Goal: Register for event/course

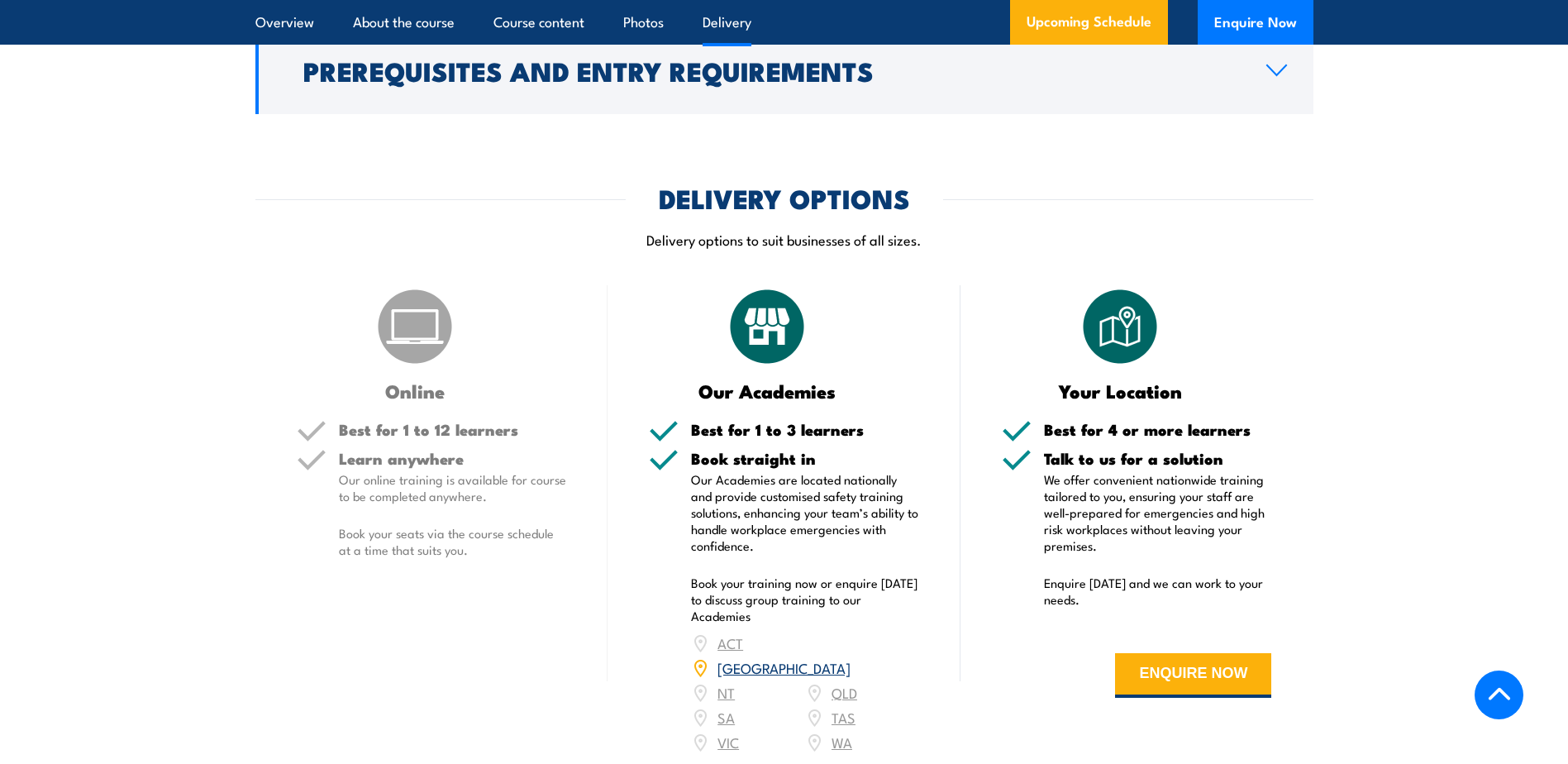
scroll to position [2232, 0]
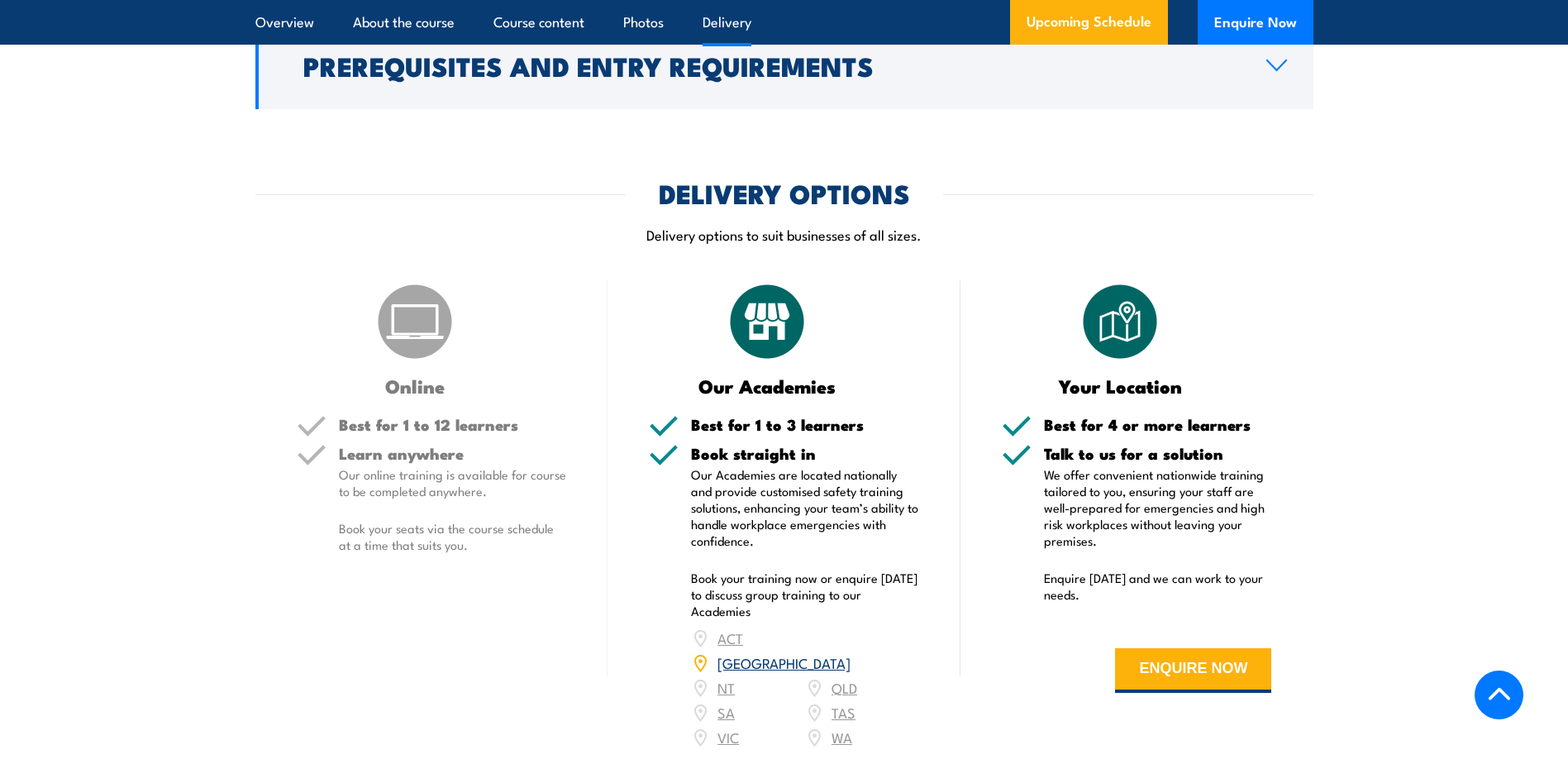
click at [387, 423] on div "Online Best for 1 to 12 learners Learn anywhere Our online training is availabl…" at bounding box center [431, 525] width 353 height 490
click at [768, 363] on img at bounding box center [767, 320] width 82 height 82
click at [782, 461] on h5 "Book straight in" at bounding box center [805, 453] width 228 height 16
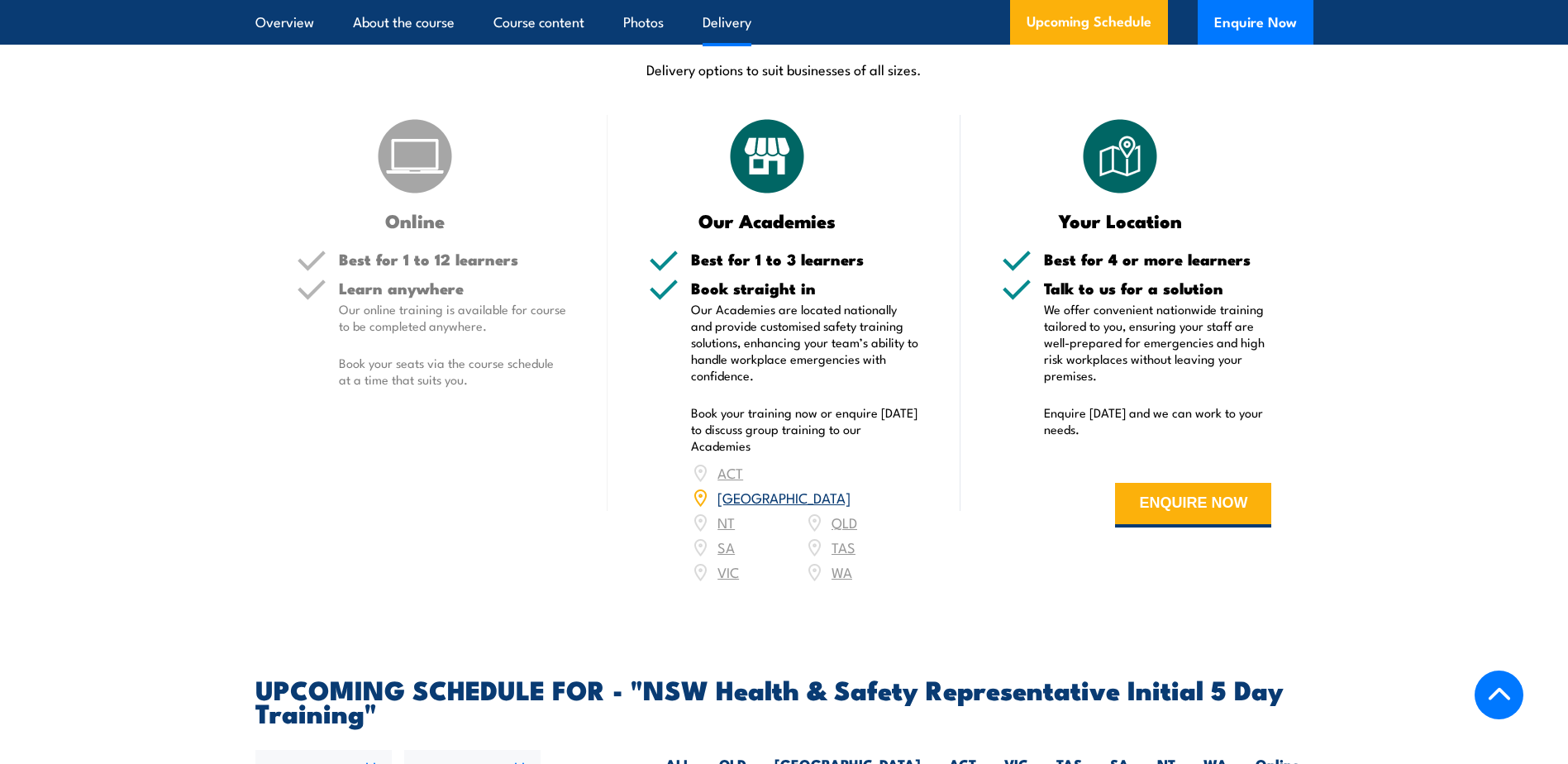
scroll to position [2892, 0]
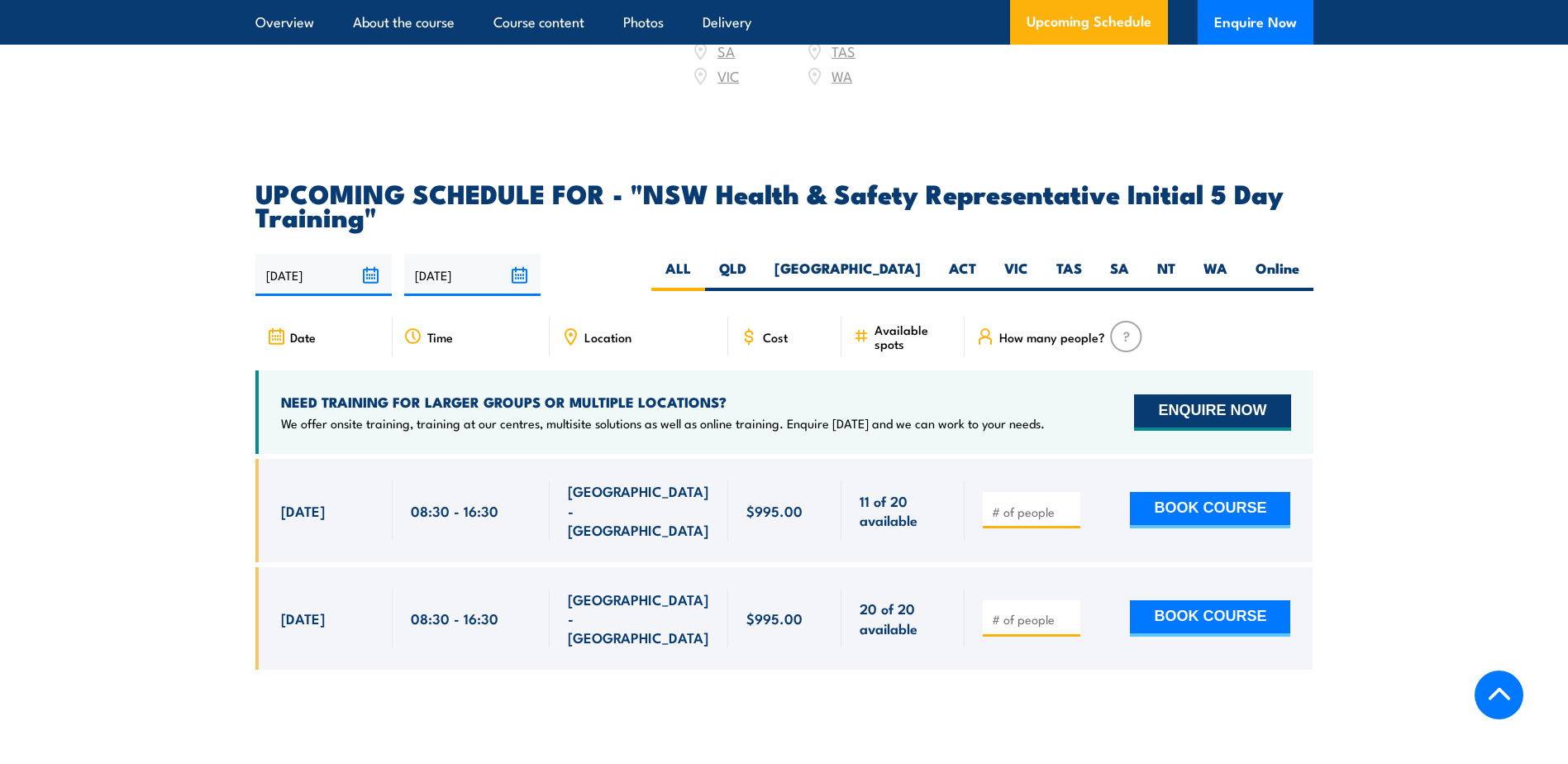
click at [1225, 399] on button "ENQUIRE NOW" at bounding box center [1212, 412] width 156 height 36
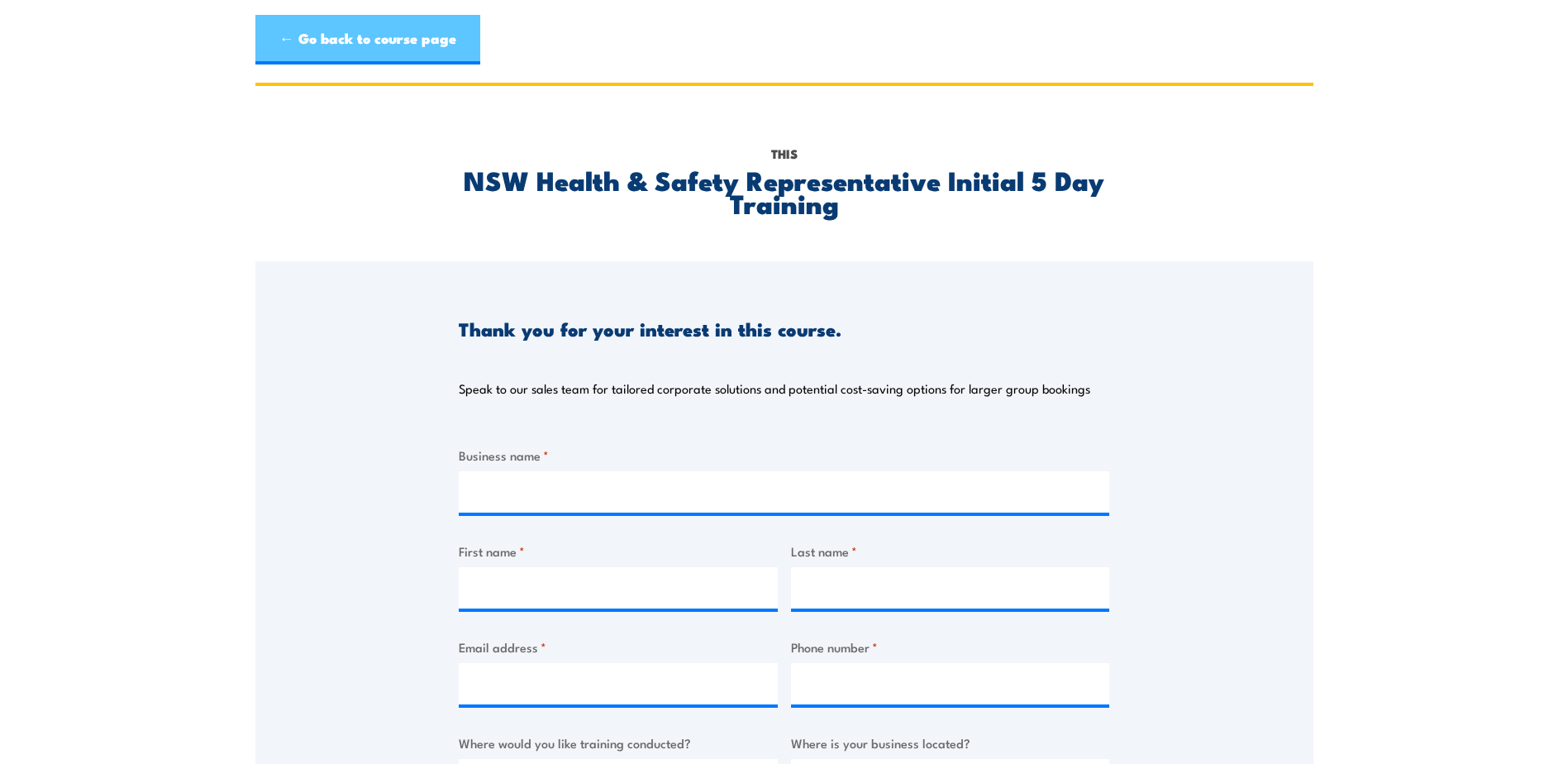
click at [282, 37] on link "← Go back to course page" at bounding box center [367, 40] width 225 height 50
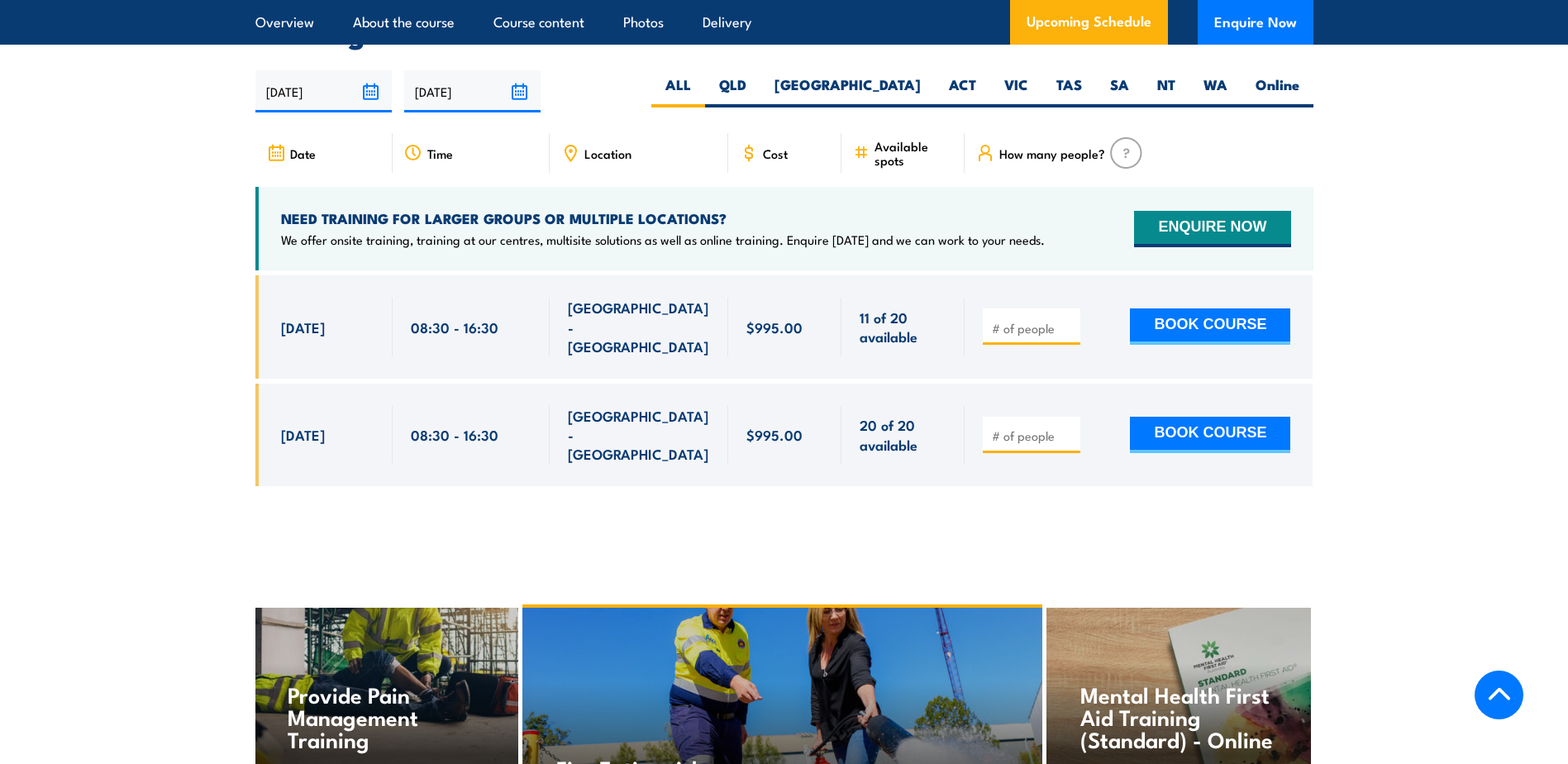
scroll to position [3068, 0]
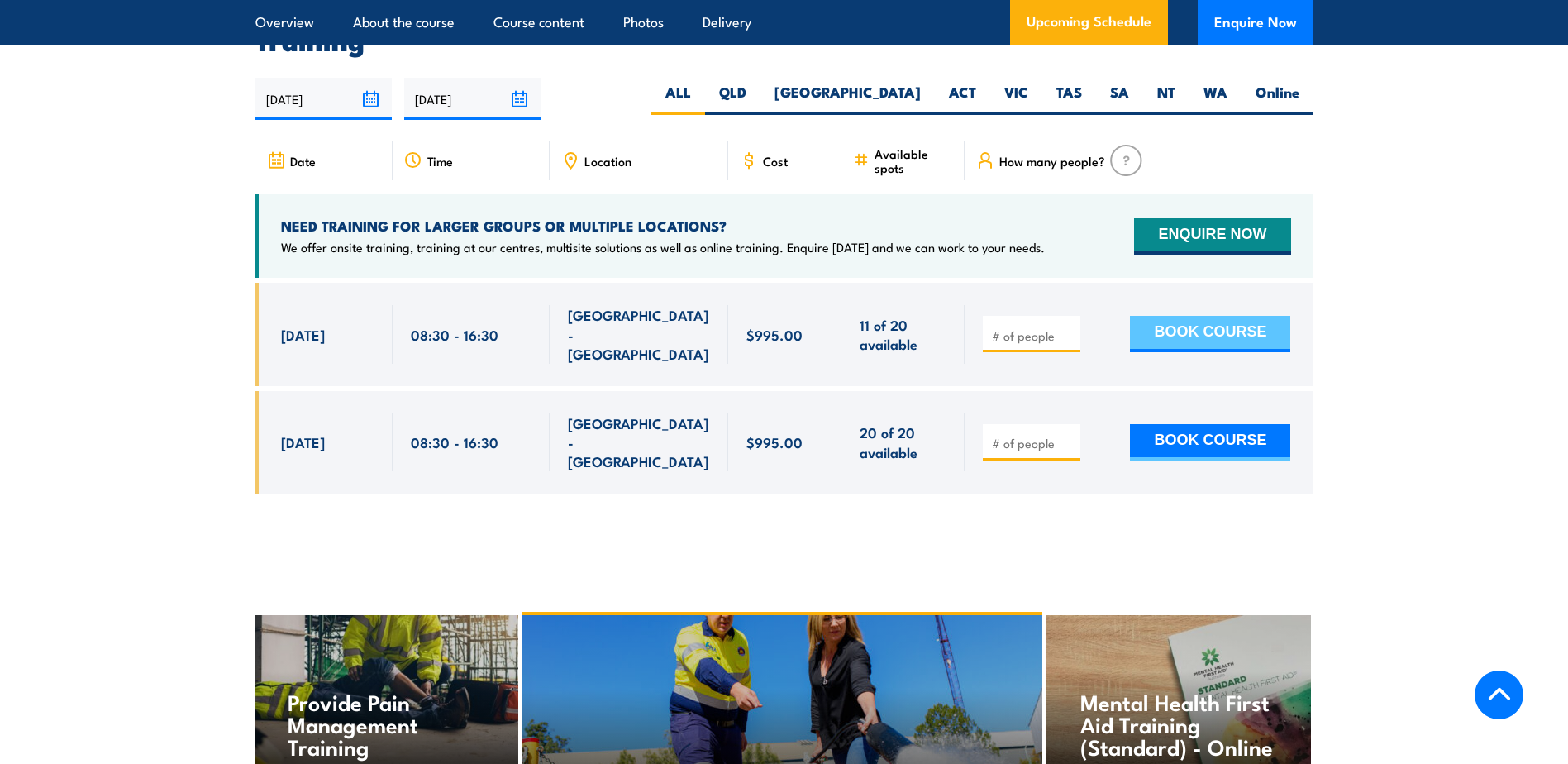
drag, startPoint x: 1240, startPoint y: 313, endPoint x: 1250, endPoint y: 322, distance: 13.5
click at [1240, 316] on button "BOOK COURSE" at bounding box center [1209, 334] width 160 height 36
type input "1"
click at [1199, 318] on button "BOOK COURSE" at bounding box center [1209, 334] width 160 height 36
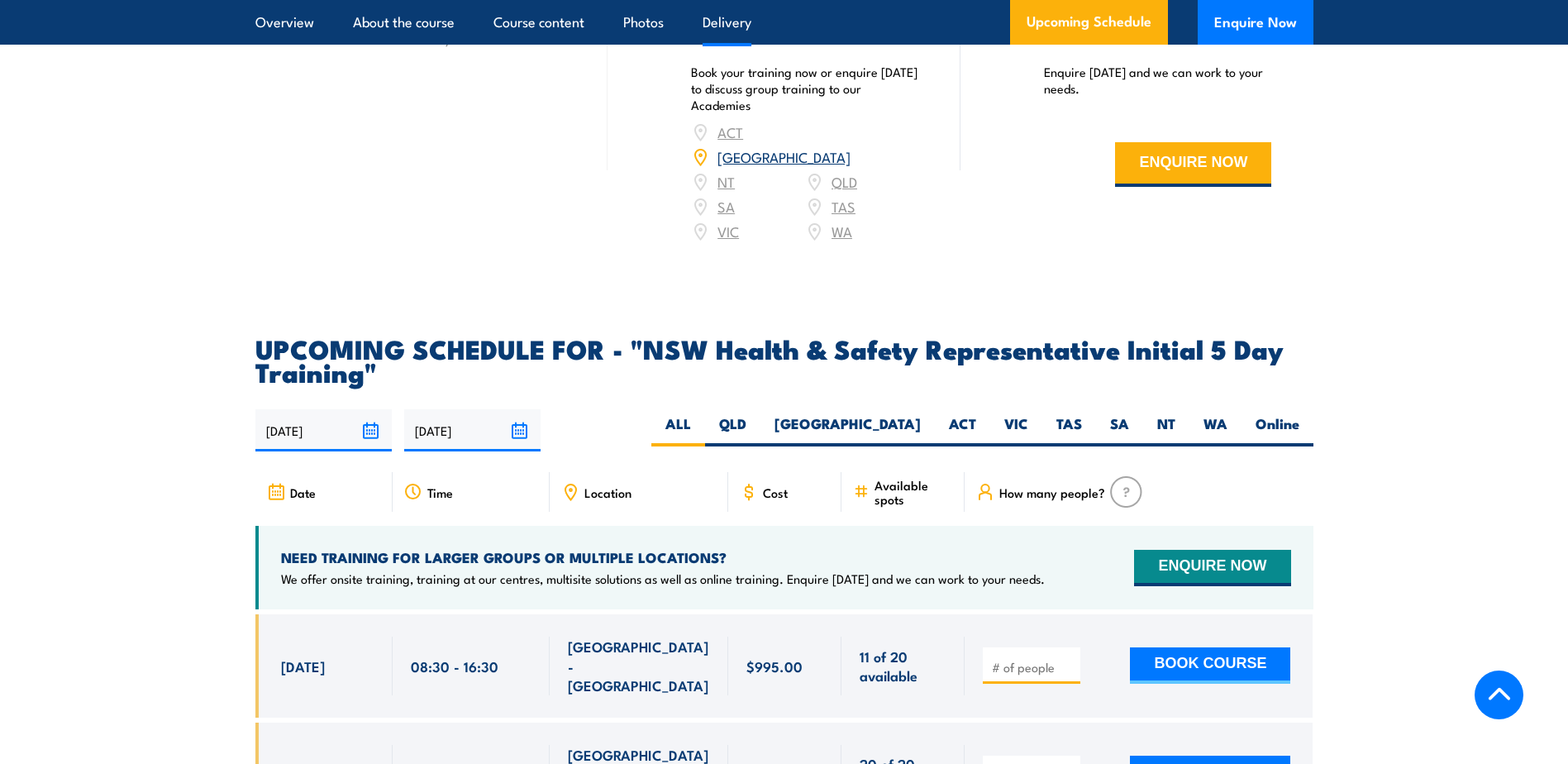
scroll to position [2892, 0]
